Goal: Find specific page/section: Find specific page/section

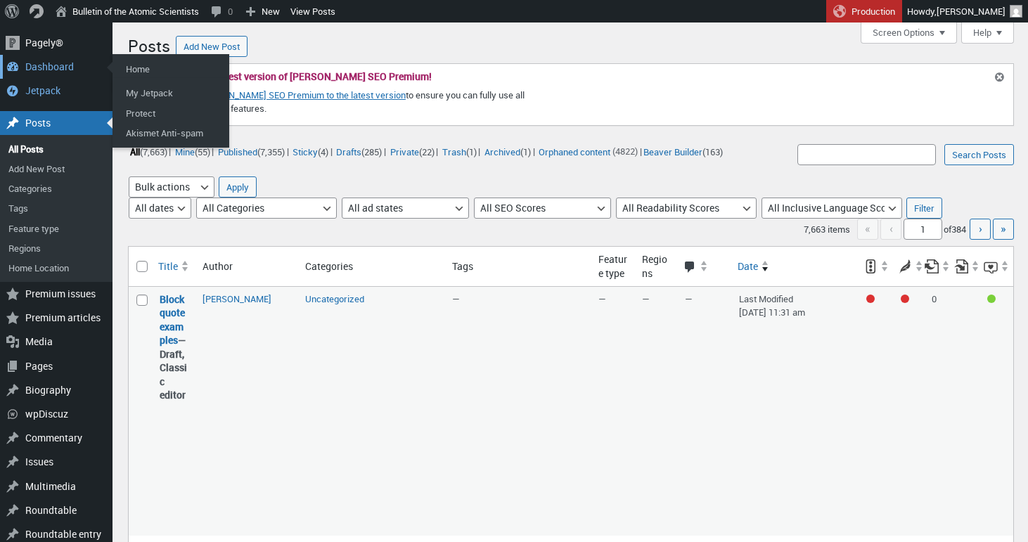
click at [42, 69] on div "Dashboard" at bounding box center [56, 67] width 112 height 24
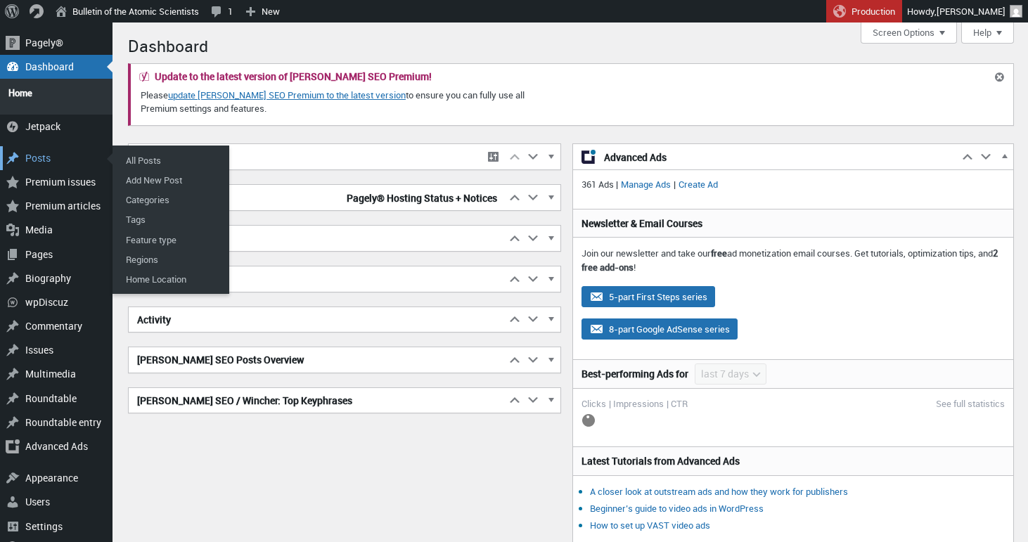
click at [44, 153] on div "Posts" at bounding box center [56, 158] width 112 height 24
